Goal: Transaction & Acquisition: Purchase product/service

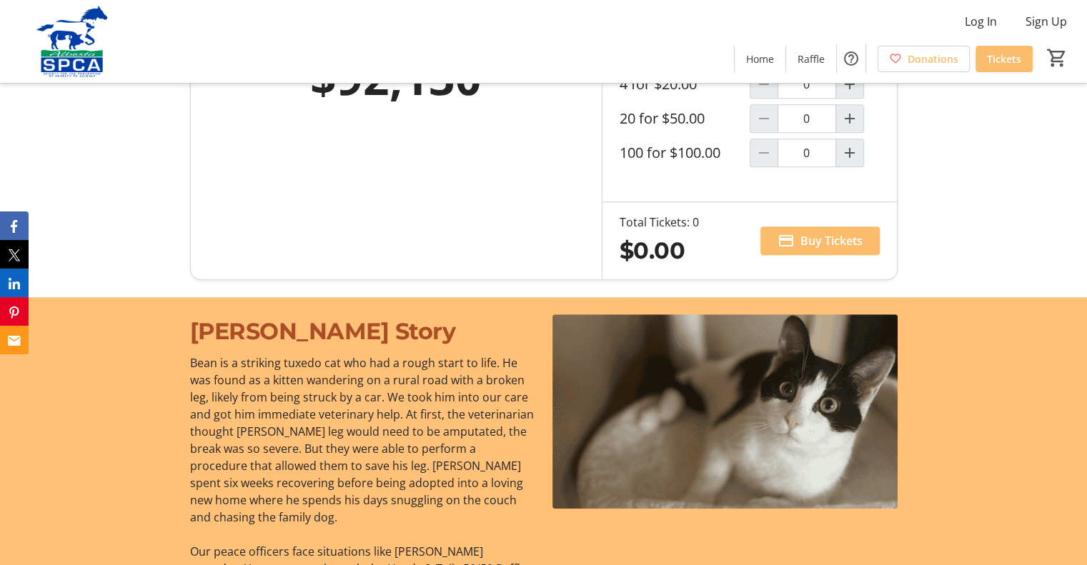
scroll to position [858, 0]
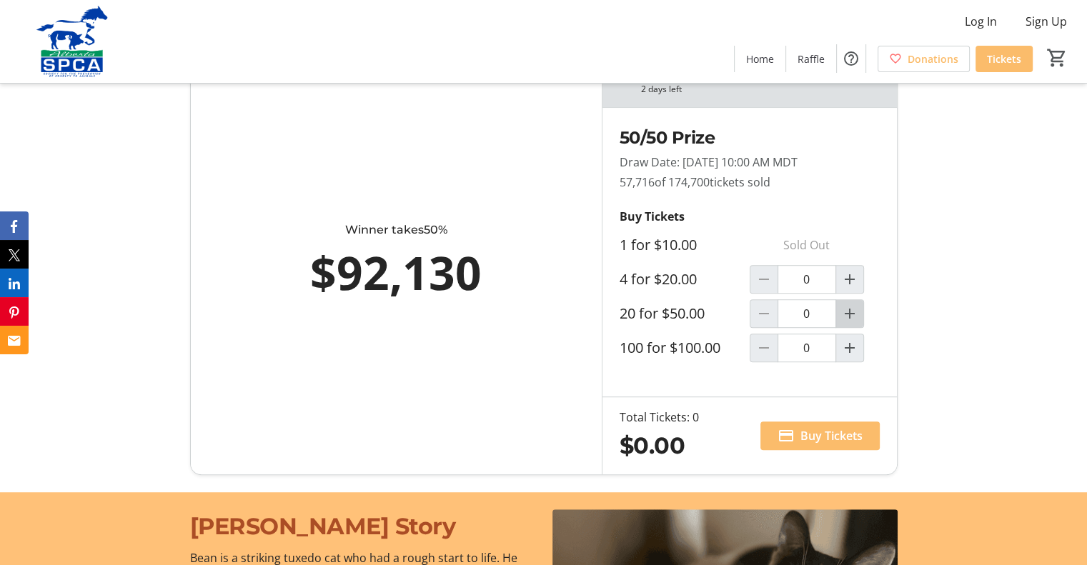
click at [853, 314] on mat-icon "Increment by one" at bounding box center [849, 313] width 17 height 17
type input "1"
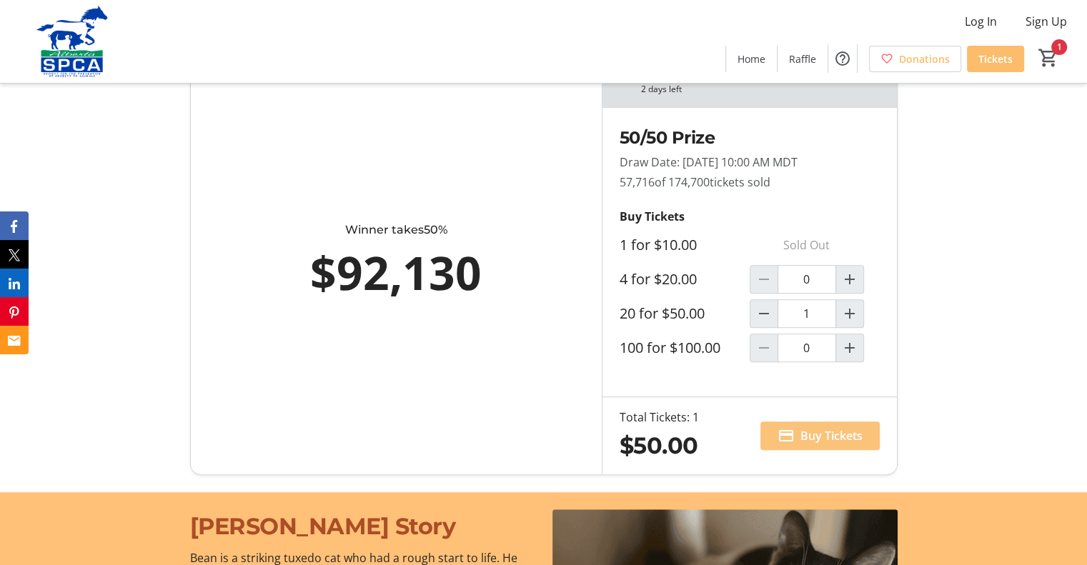
click at [818, 430] on span "Buy Tickets" at bounding box center [831, 435] width 62 height 17
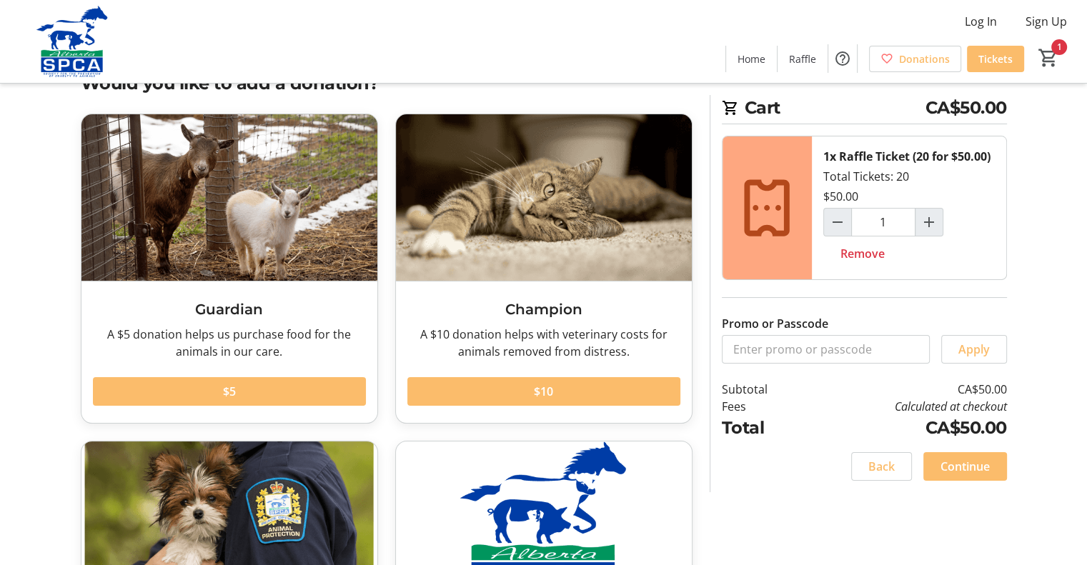
scroll to position [71, 0]
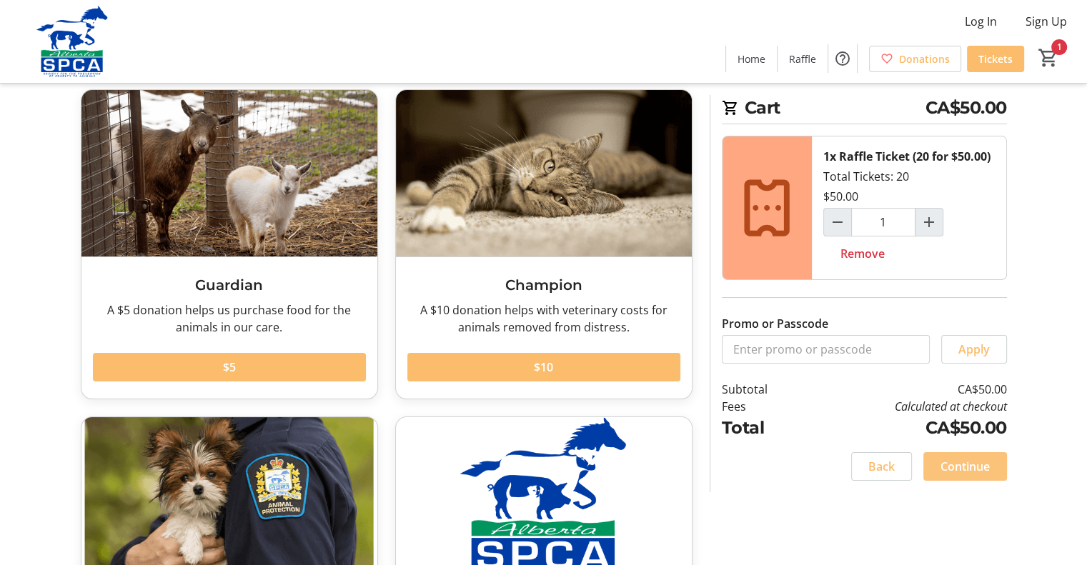
click at [972, 466] on span "Continue" at bounding box center [964, 466] width 49 height 17
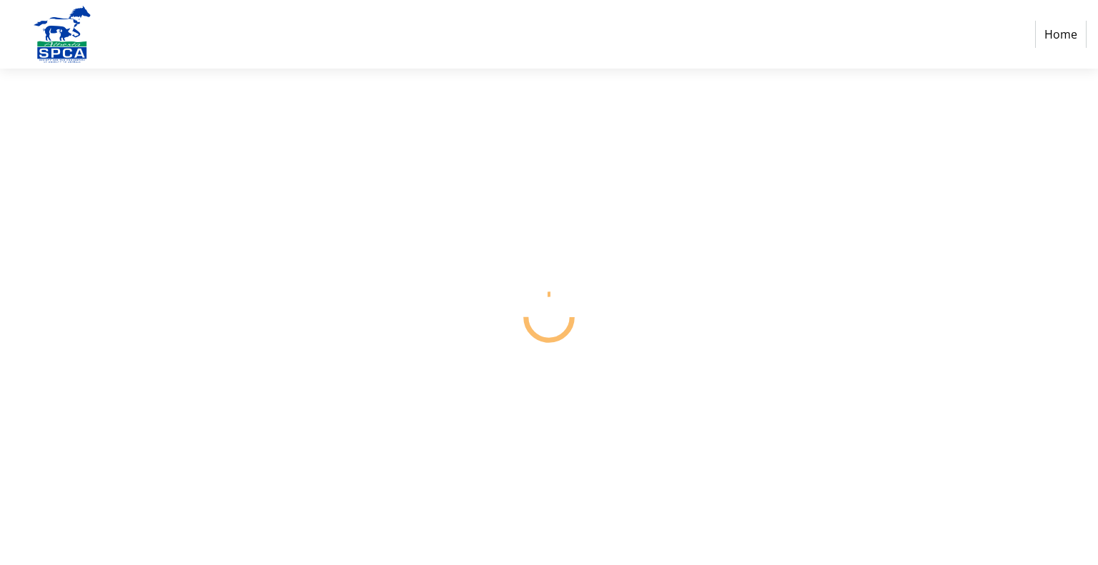
select select "CA"
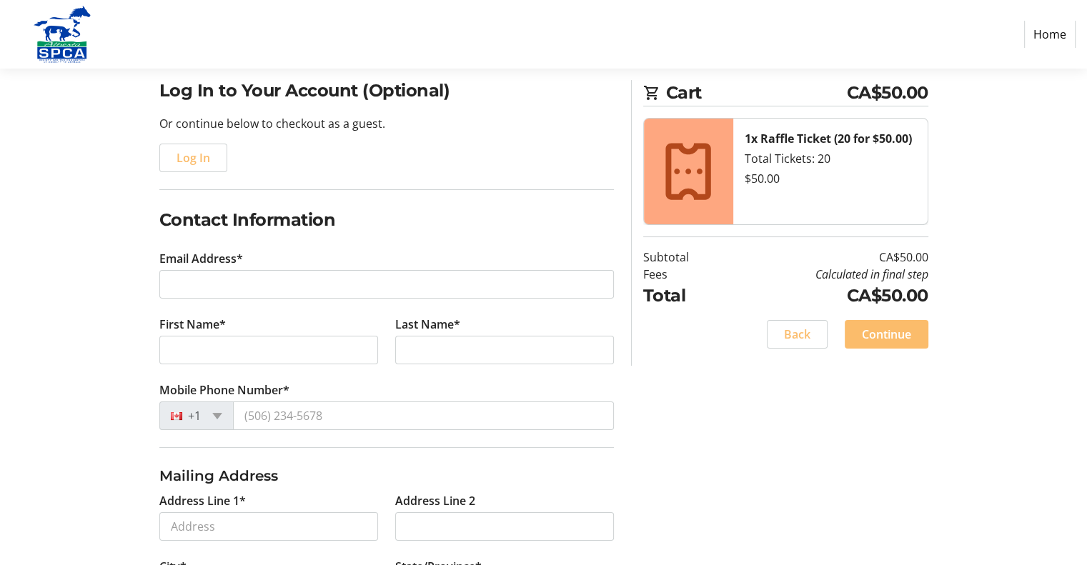
scroll to position [143, 0]
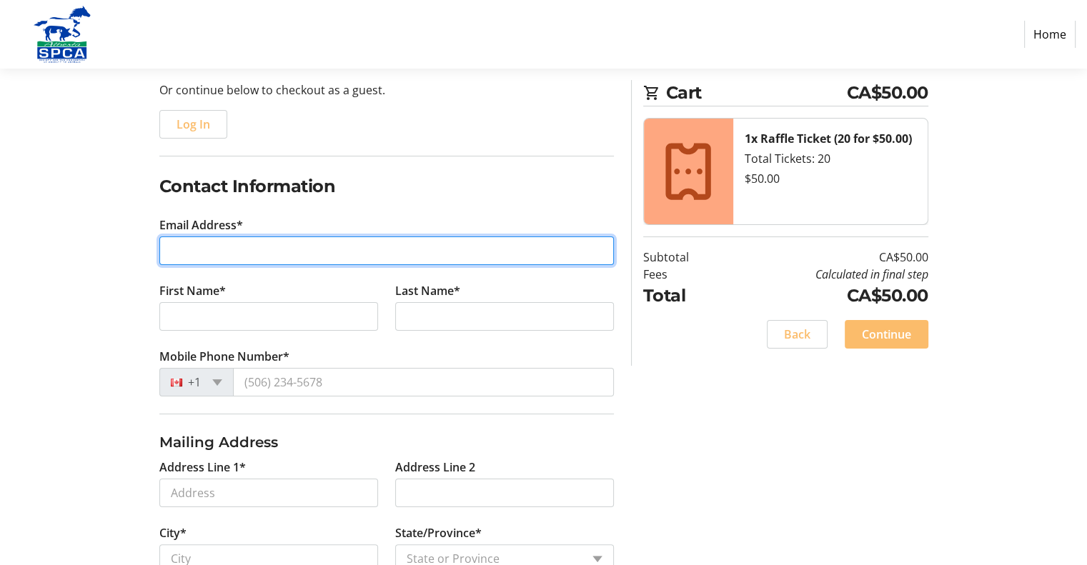
click at [385, 246] on input "Email Address*" at bounding box center [386, 251] width 455 height 29
type input "[EMAIL_ADDRESS][PERSON_NAME][DOMAIN_NAME]"
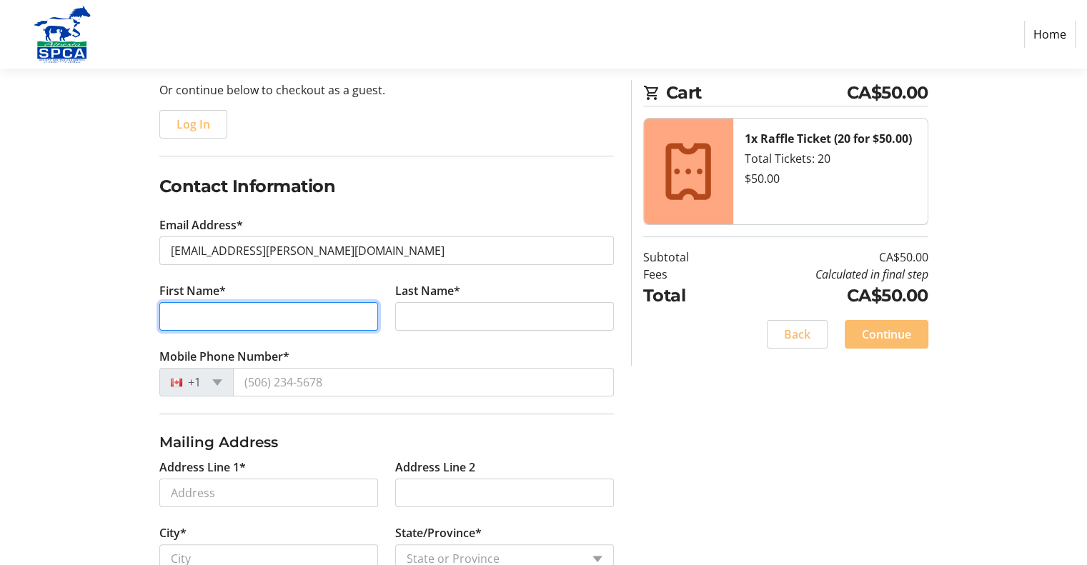
type input "[PERSON_NAME]"
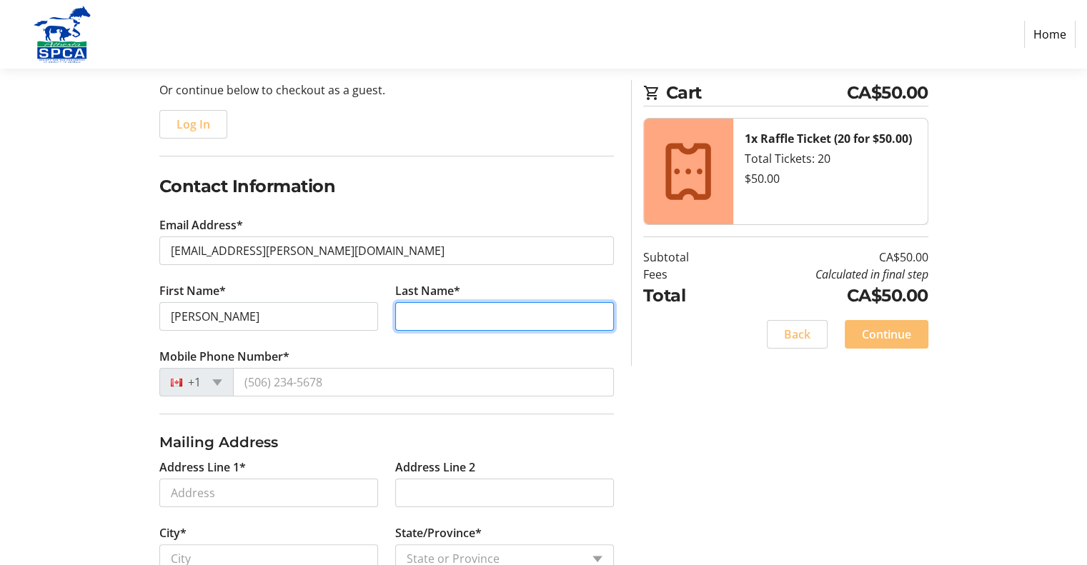
type input "Praymak"
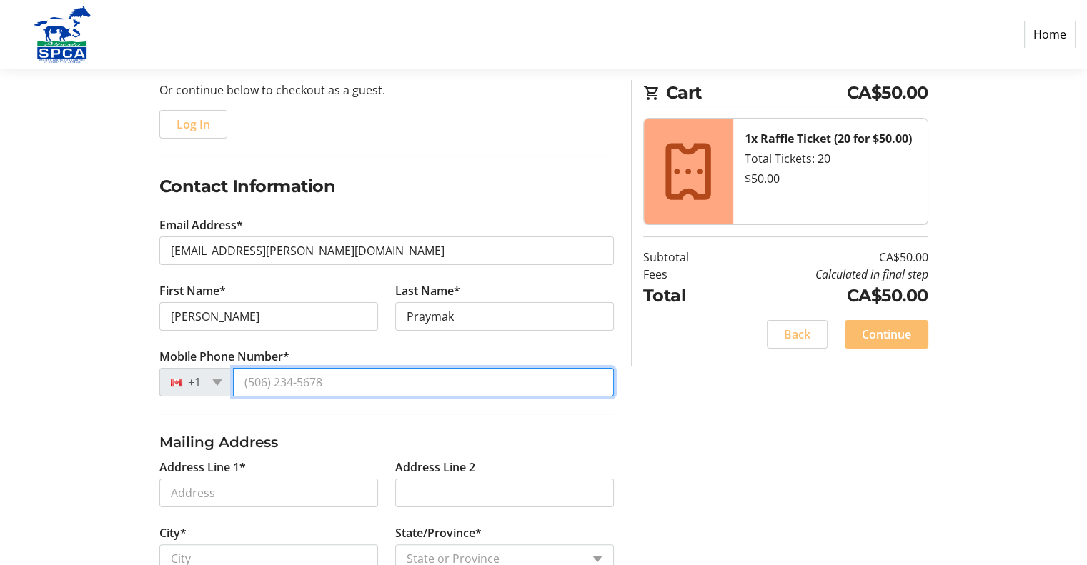
type input "[PHONE_NUMBER]"
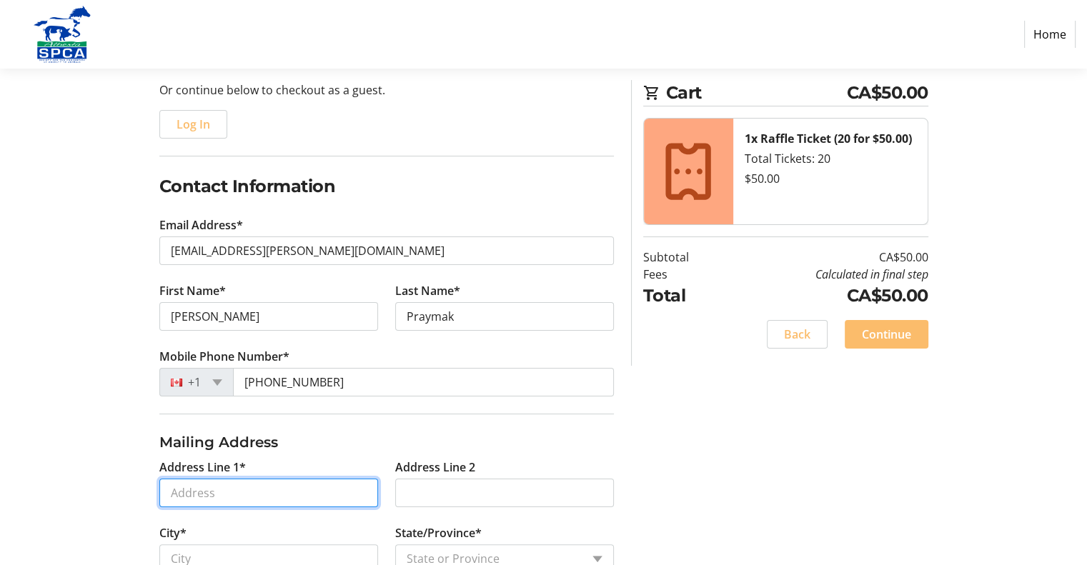
type input "[STREET_ADDRESS]"
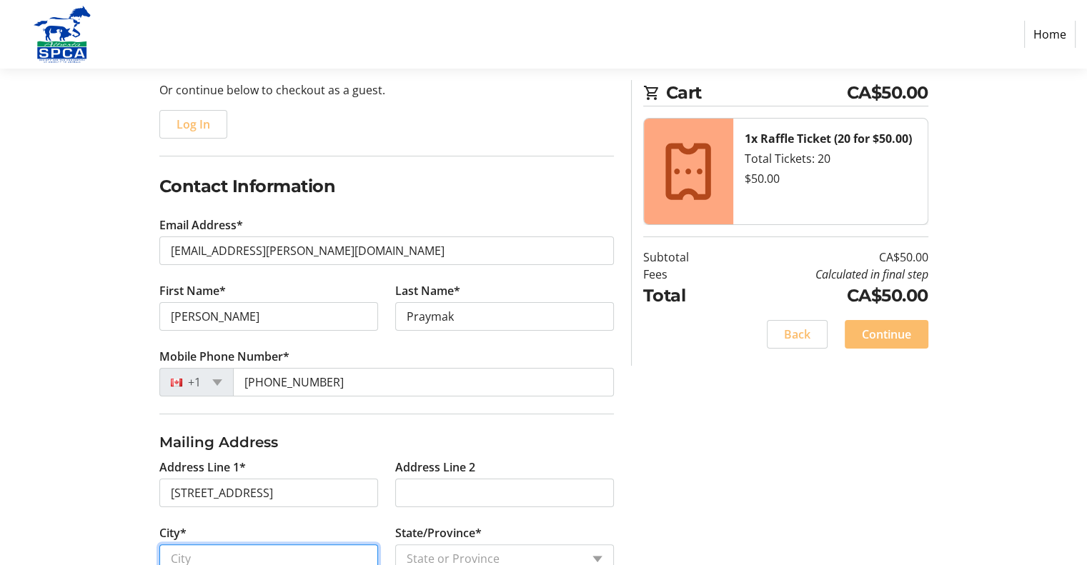
type input "[GEOGRAPHIC_DATA]"
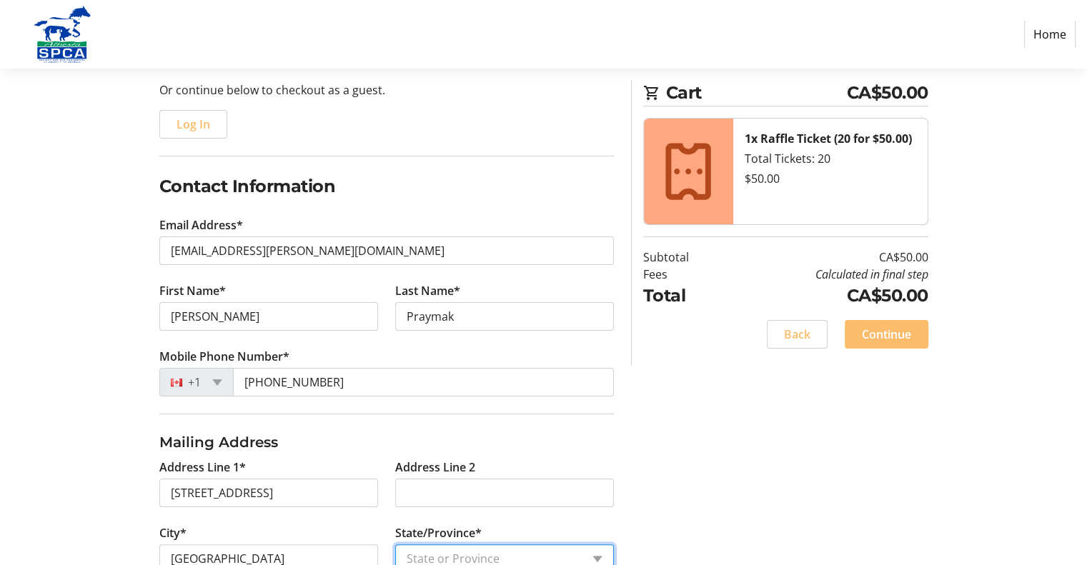
select select "AB"
type input "T3G 5G7"
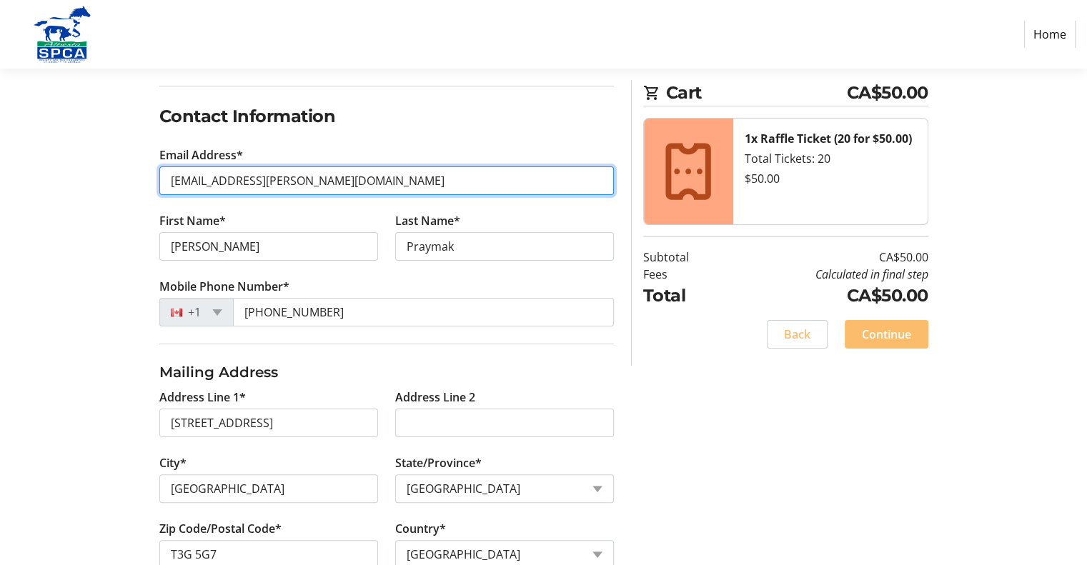
scroll to position [337, 0]
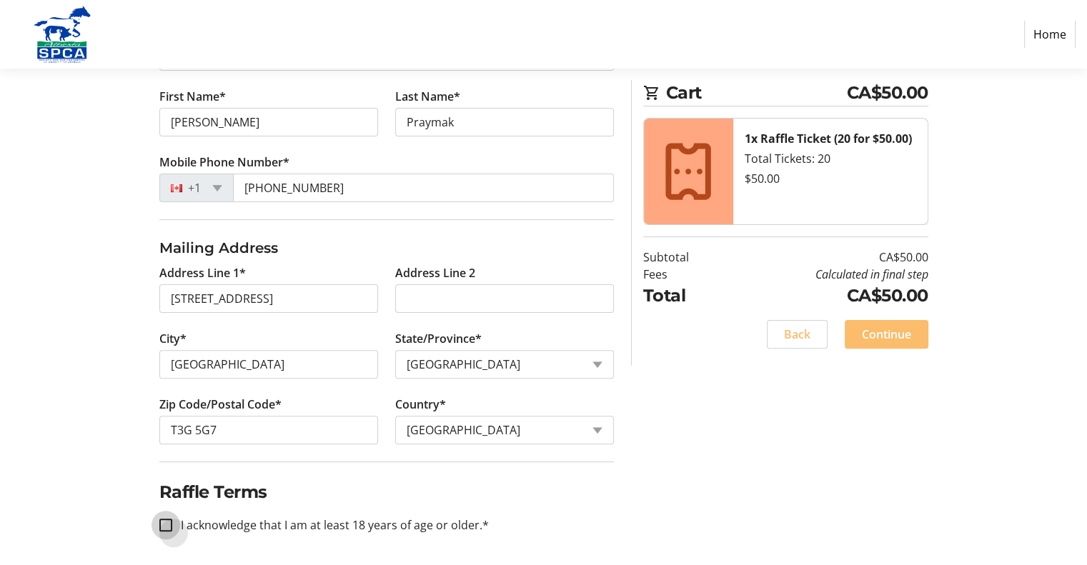
click at [162, 525] on input "I acknowledge that I am at least 18 years of age or older.*" at bounding box center [165, 525] width 13 height 13
checkbox input "true"
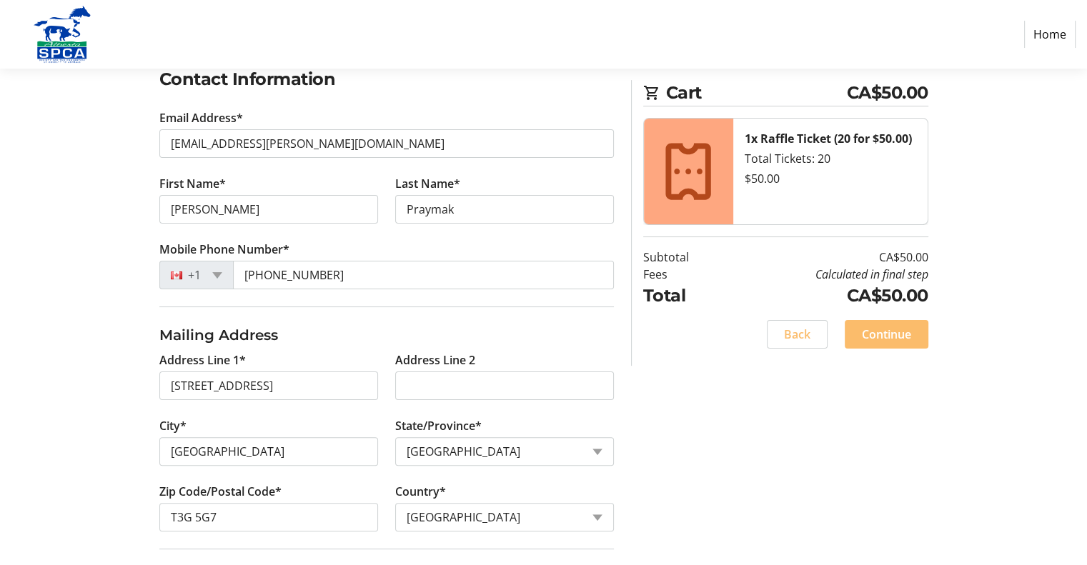
scroll to position [194, 0]
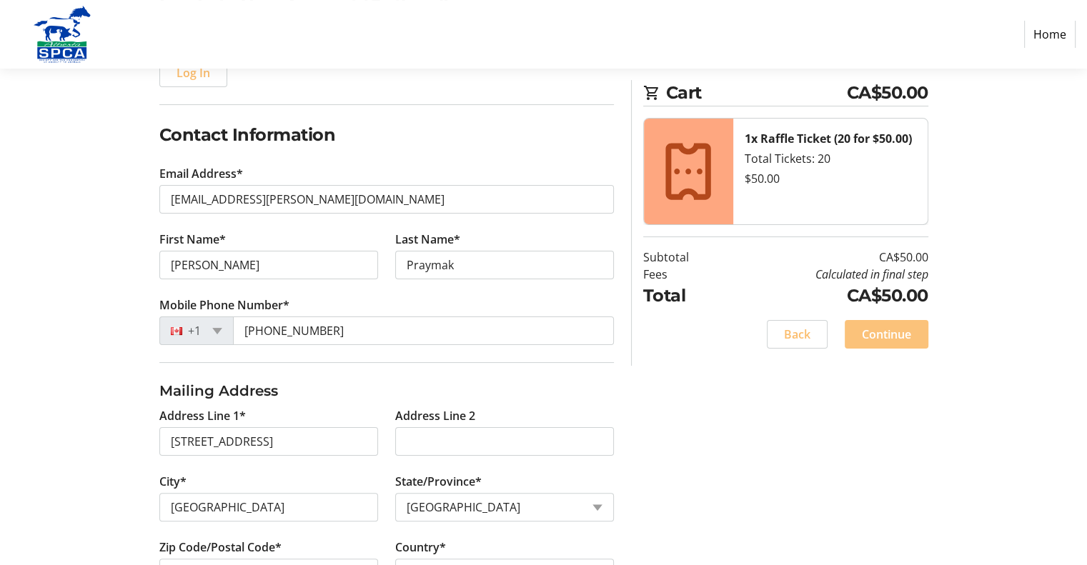
click at [898, 328] on span "Continue" at bounding box center [886, 334] width 49 height 17
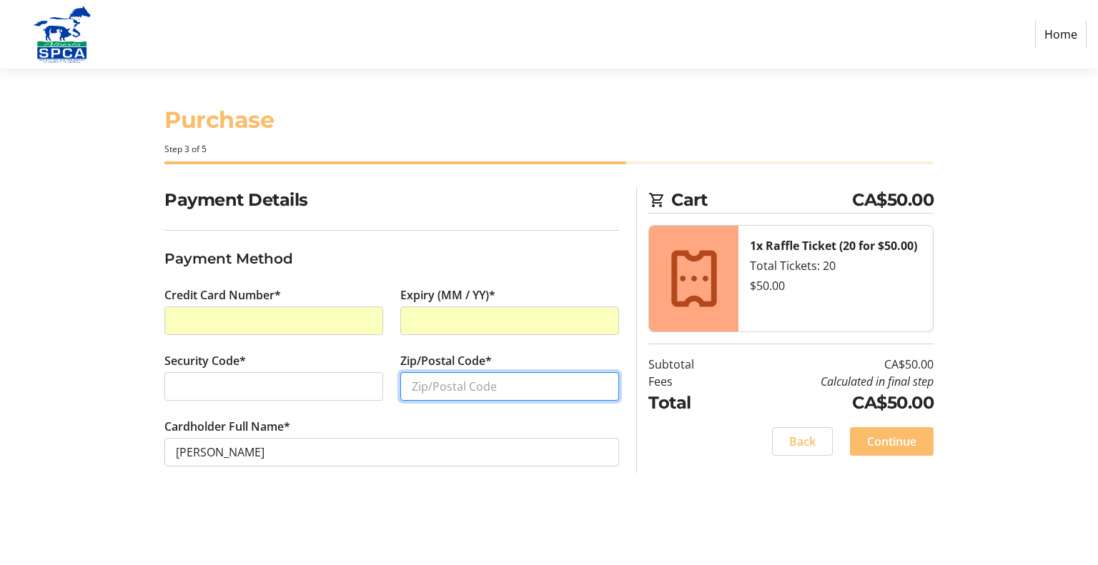
click at [480, 385] on input "Zip/Postal Code*" at bounding box center [509, 386] width 219 height 29
type input "T3G 5G7"
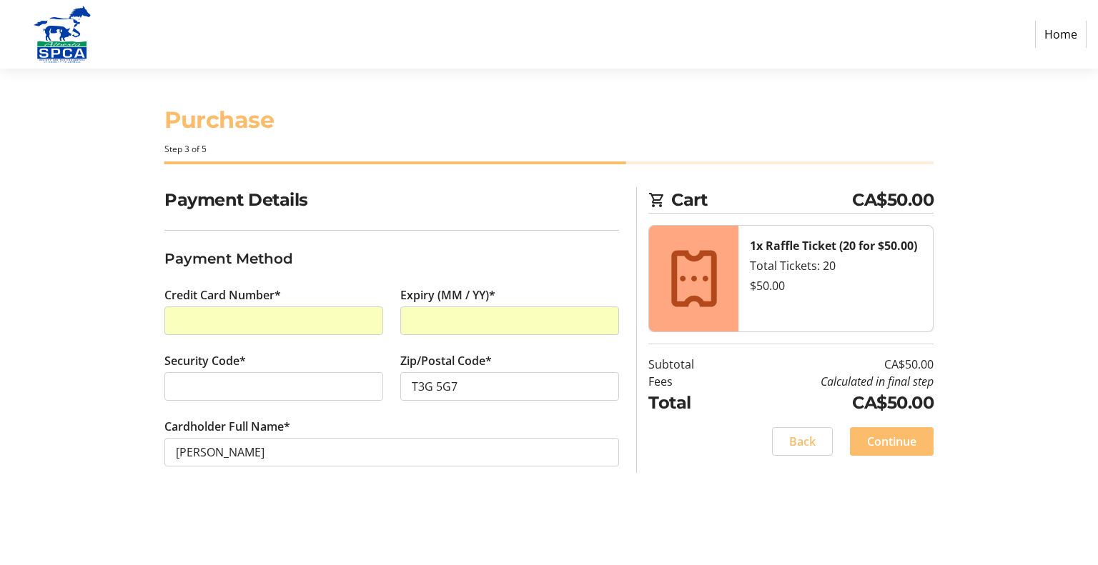
click at [880, 435] on span "Continue" at bounding box center [891, 441] width 49 height 17
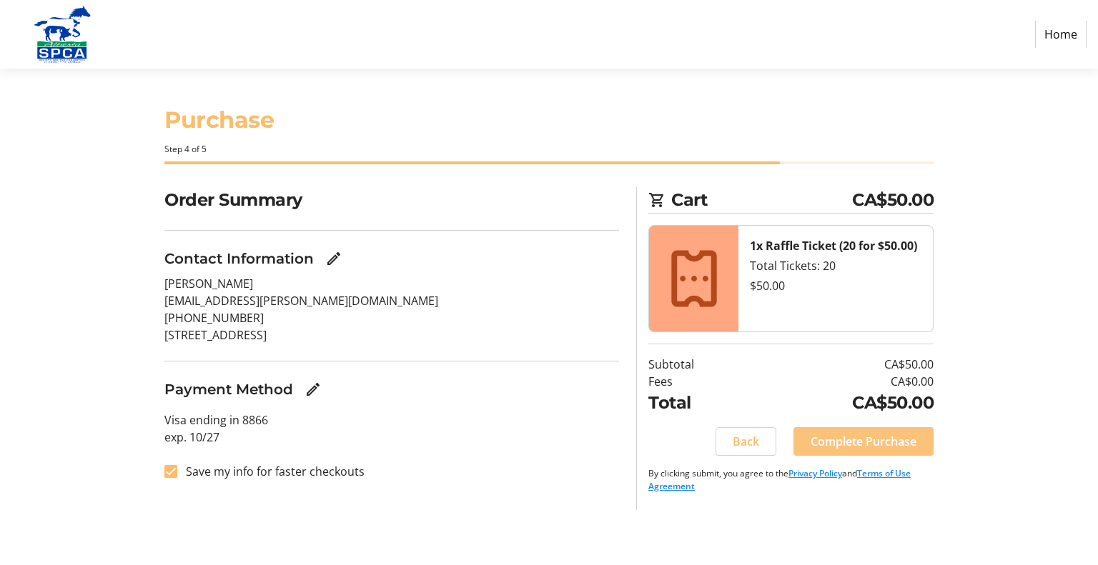
click at [860, 437] on span "Complete Purchase" at bounding box center [863, 441] width 106 height 17
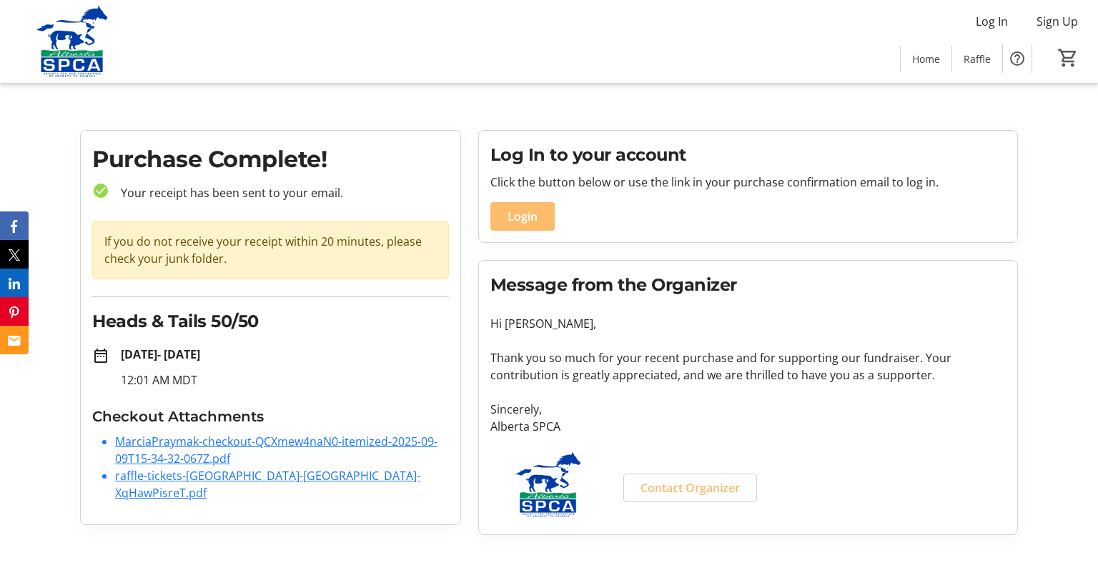
click at [169, 445] on link "MarciaPraymak-checkout-QCXmew4naN0-itemized-2025-09-09T15-34-32-067Z.pdf" at bounding box center [276, 450] width 322 height 33
click at [144, 477] on link "raffle-tickets-[GEOGRAPHIC_DATA]-[GEOGRAPHIC_DATA]-XqHawPisreT.pdf" at bounding box center [267, 484] width 305 height 33
